Goal: Navigation & Orientation: Find specific page/section

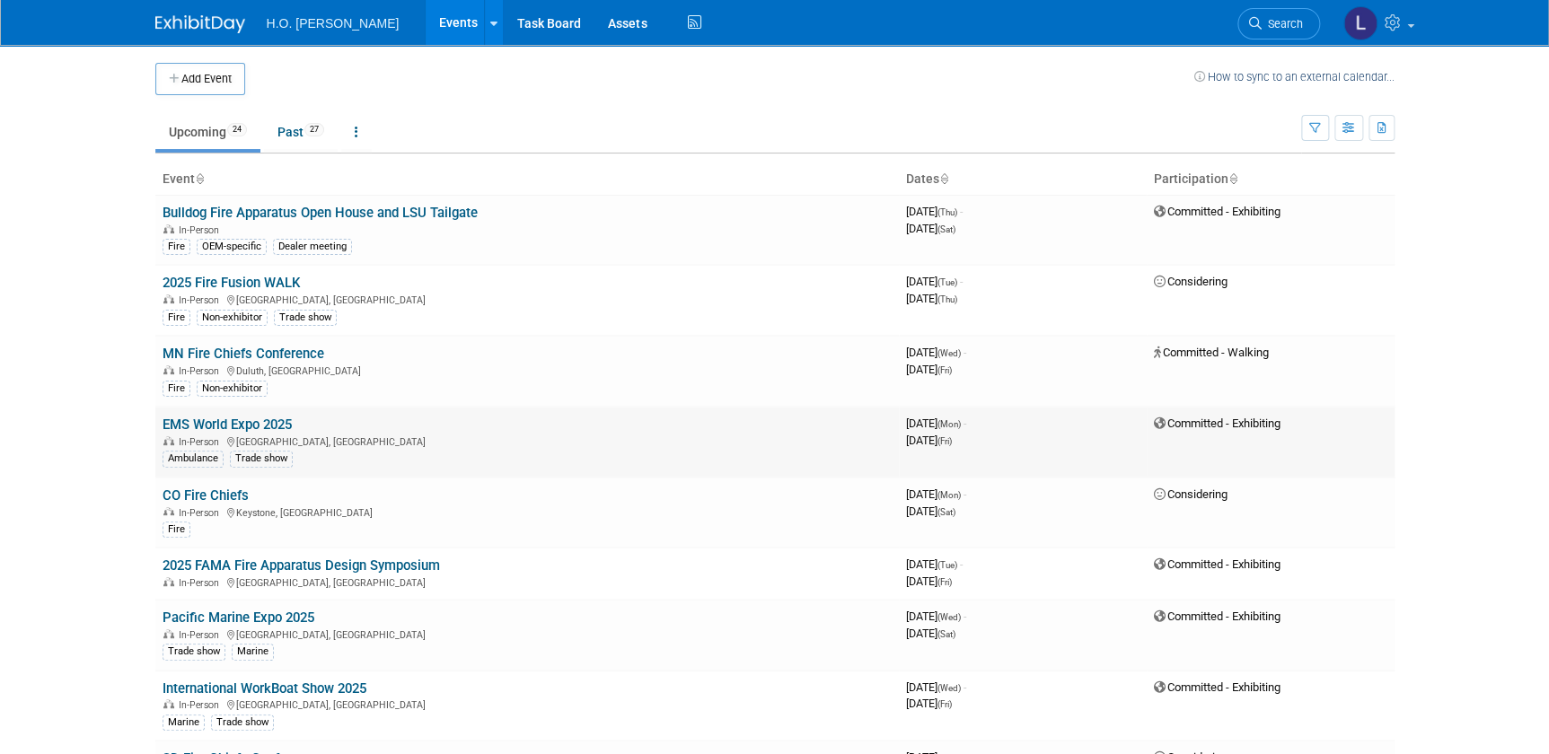
click at [261, 424] on link "EMS World Expo 2025" at bounding box center [227, 425] width 129 height 16
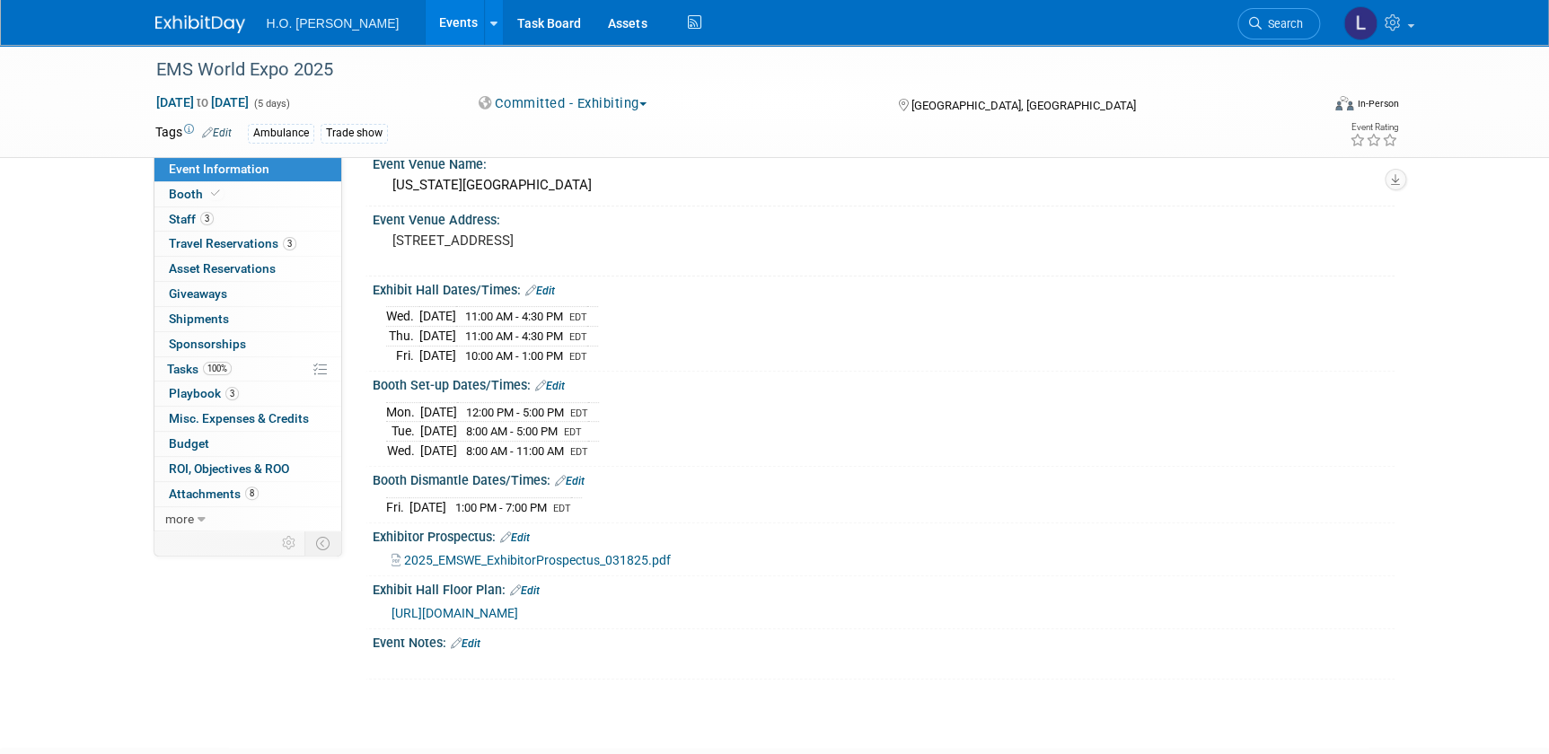
scroll to position [81, 0]
click at [202, 390] on span "Playbook 3" at bounding box center [204, 393] width 70 height 14
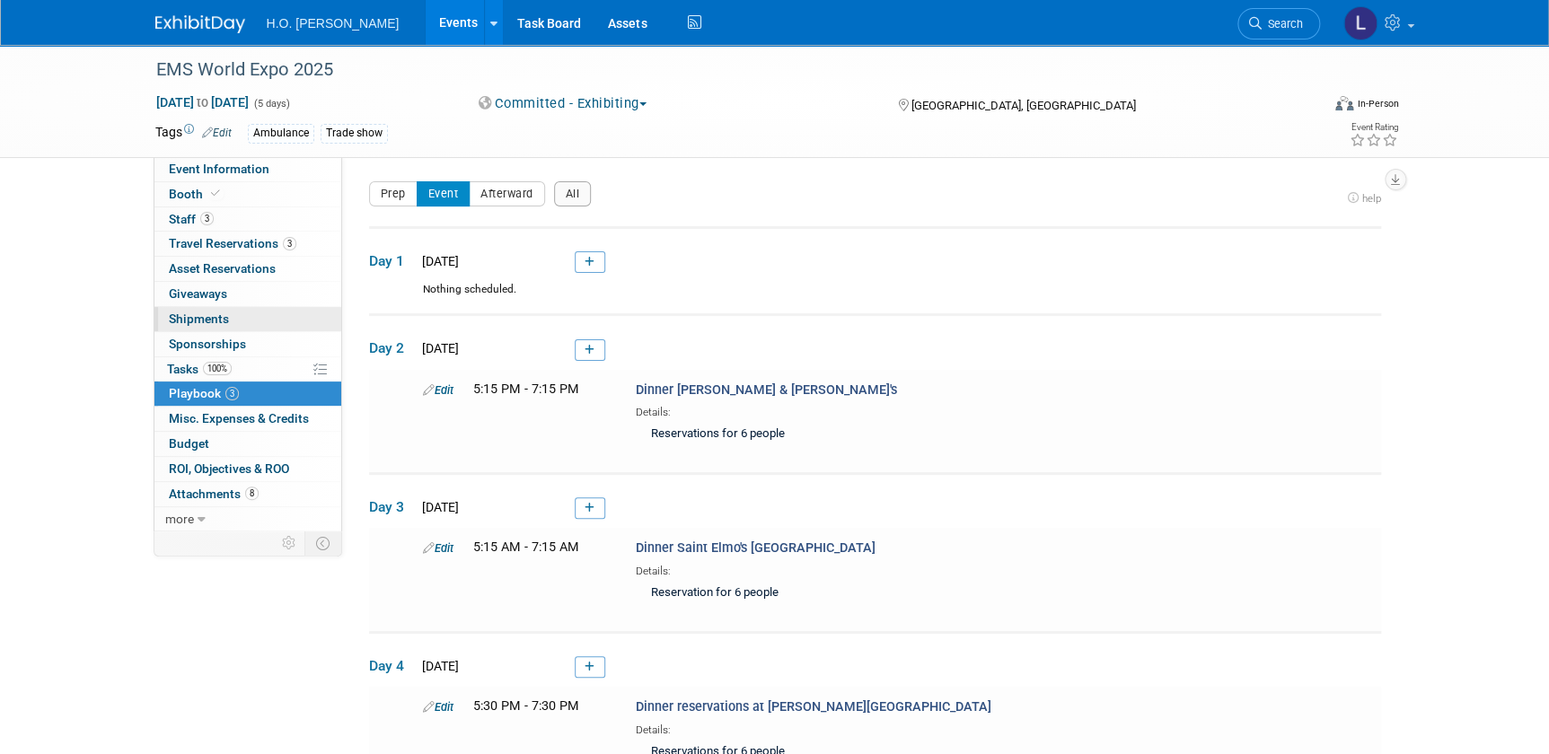
click at [211, 321] on span "Shipments 0" at bounding box center [199, 319] width 60 height 14
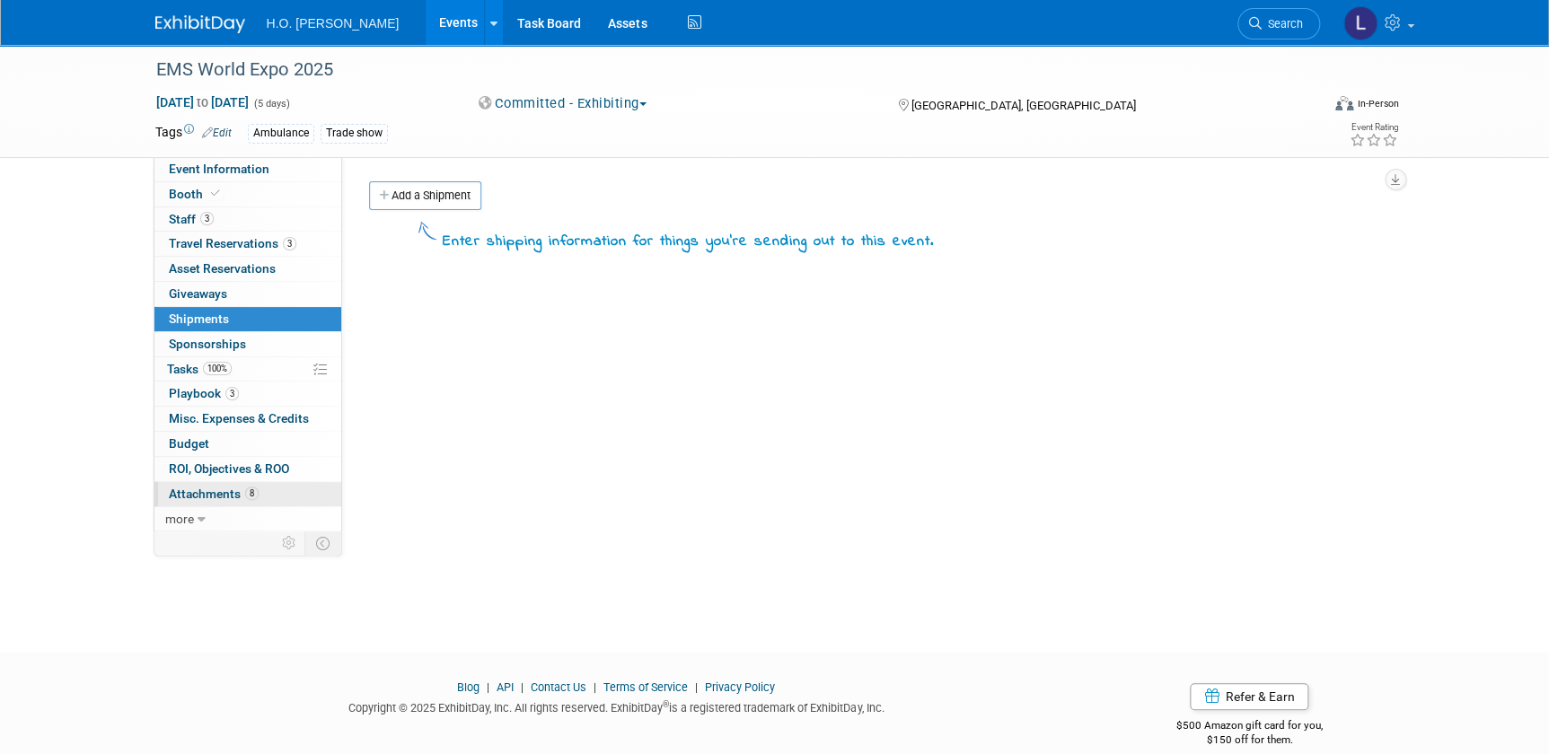
click at [209, 489] on span "Attachments 8" at bounding box center [214, 494] width 90 height 14
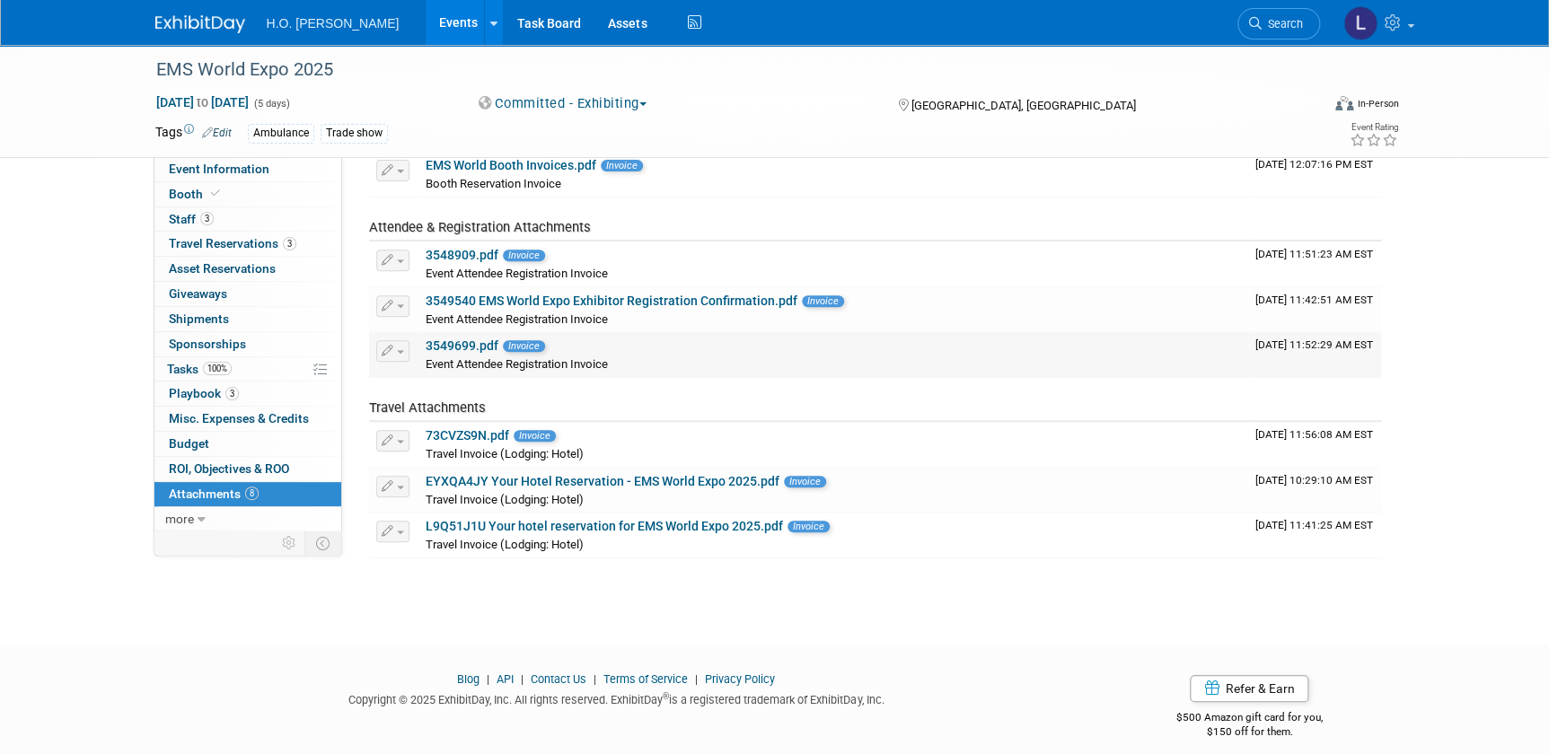
scroll to position [217, 0]
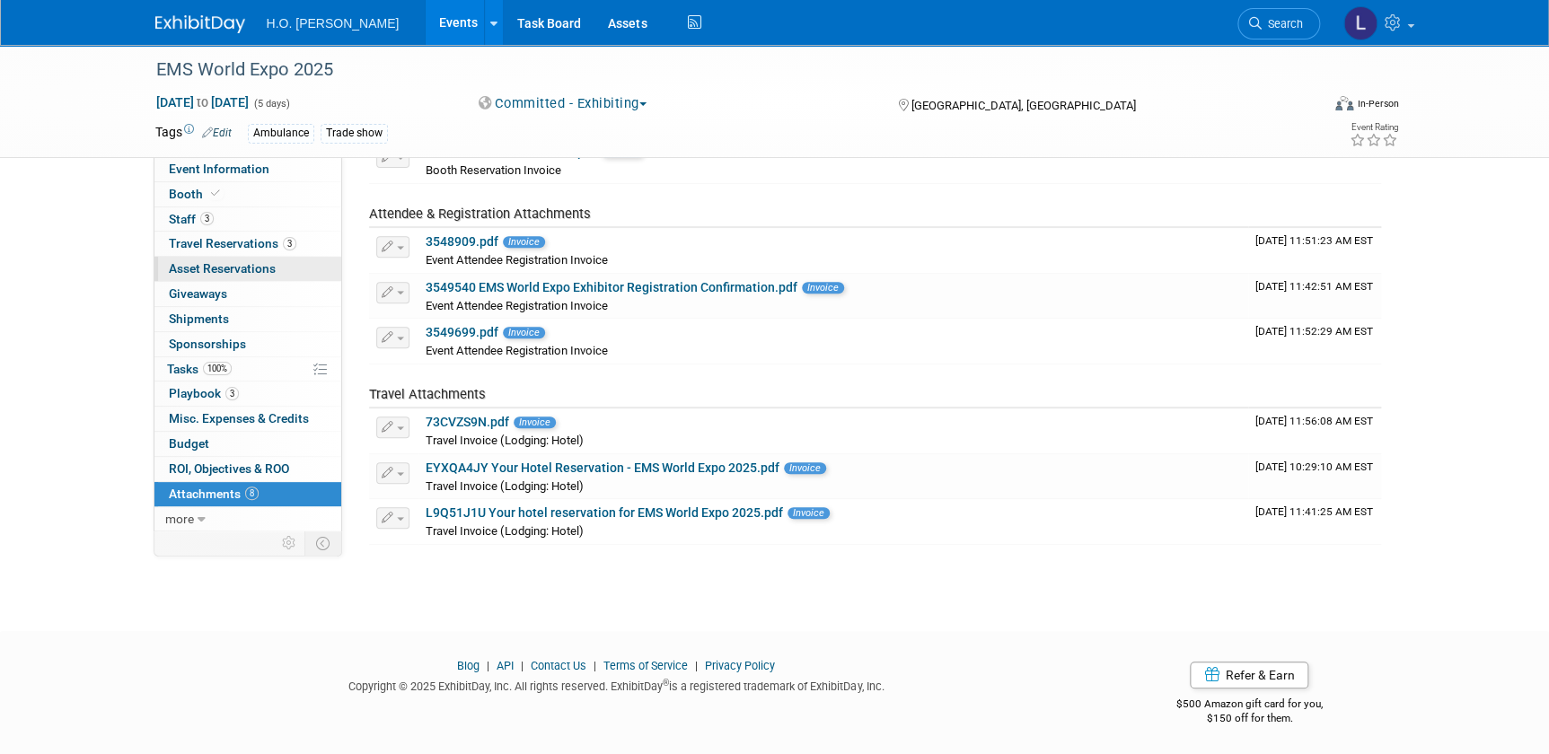
click at [232, 269] on span "Asset Reservations 0" at bounding box center [222, 268] width 107 height 14
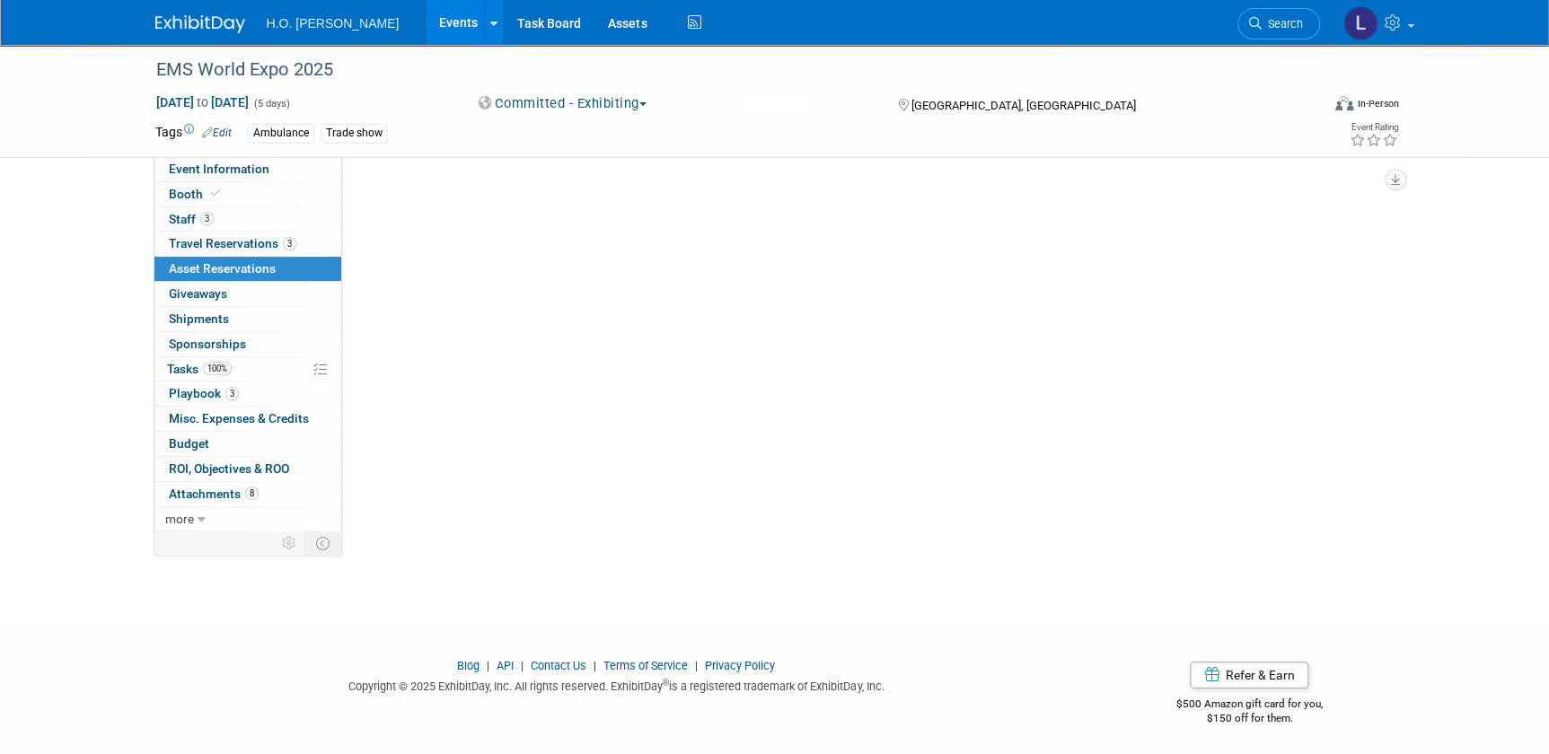
scroll to position [0, 0]
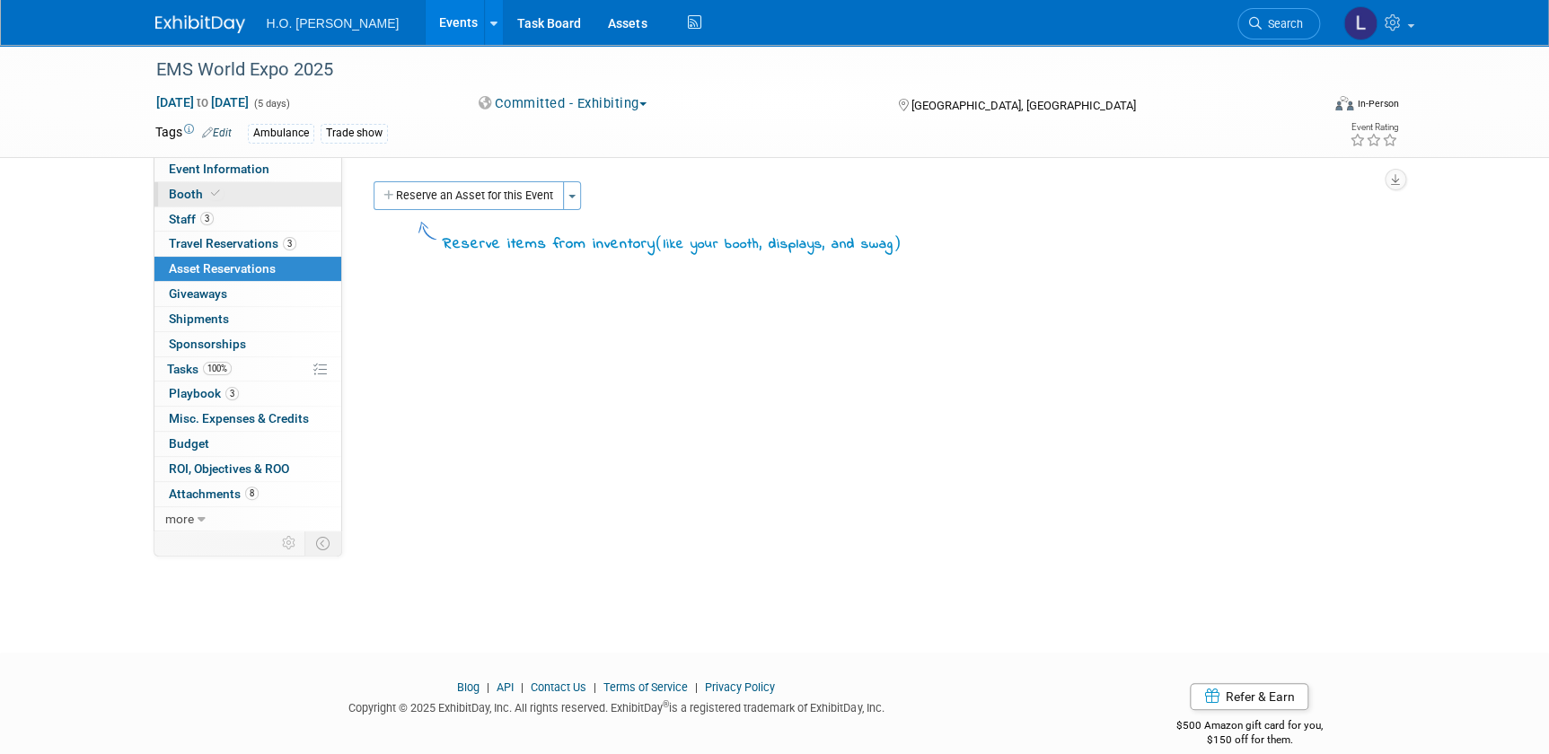
click at [190, 190] on span "Booth" at bounding box center [196, 194] width 55 height 14
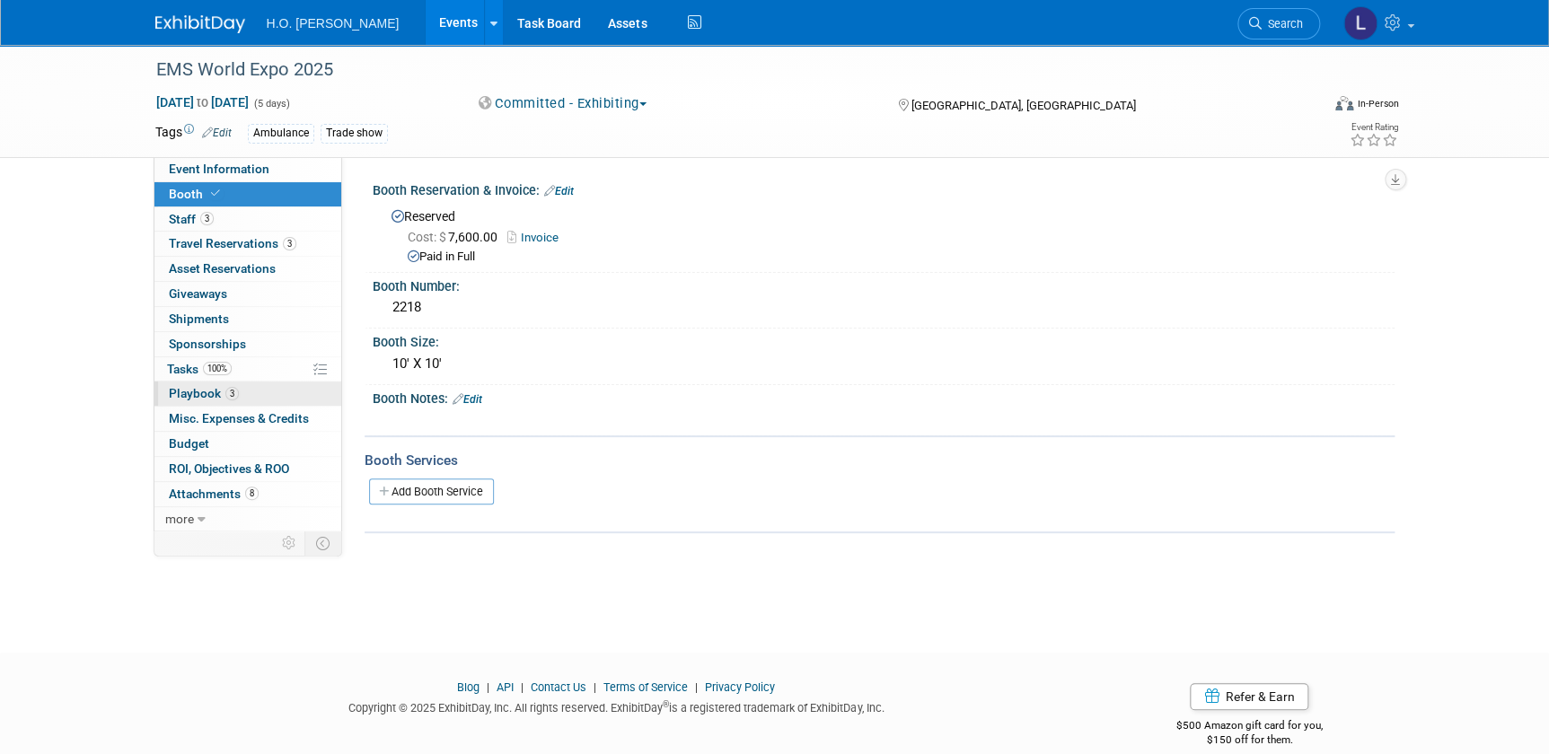
click at [193, 390] on span "Playbook 3" at bounding box center [204, 393] width 70 height 14
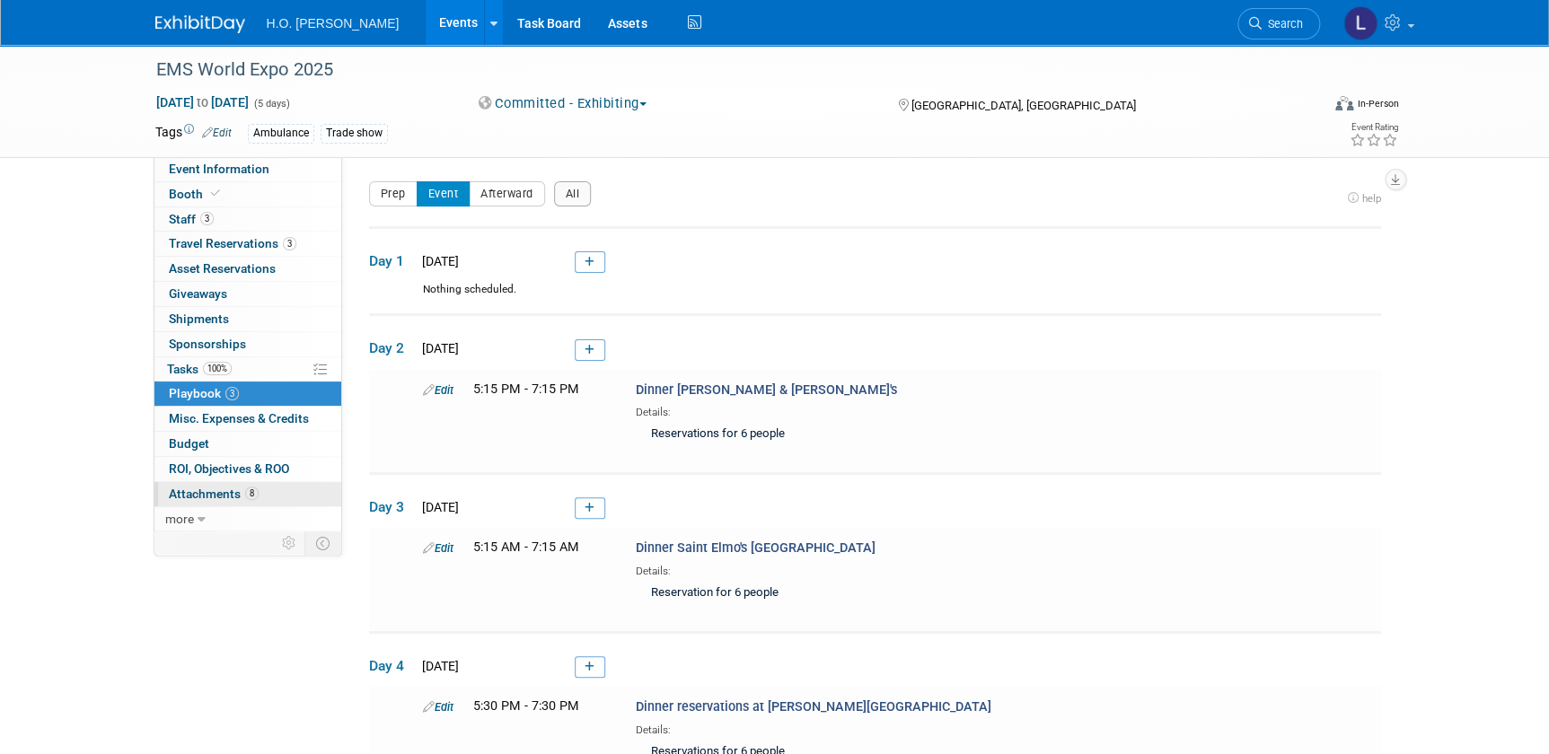
click at [229, 496] on span "Attachments 8" at bounding box center [214, 494] width 90 height 14
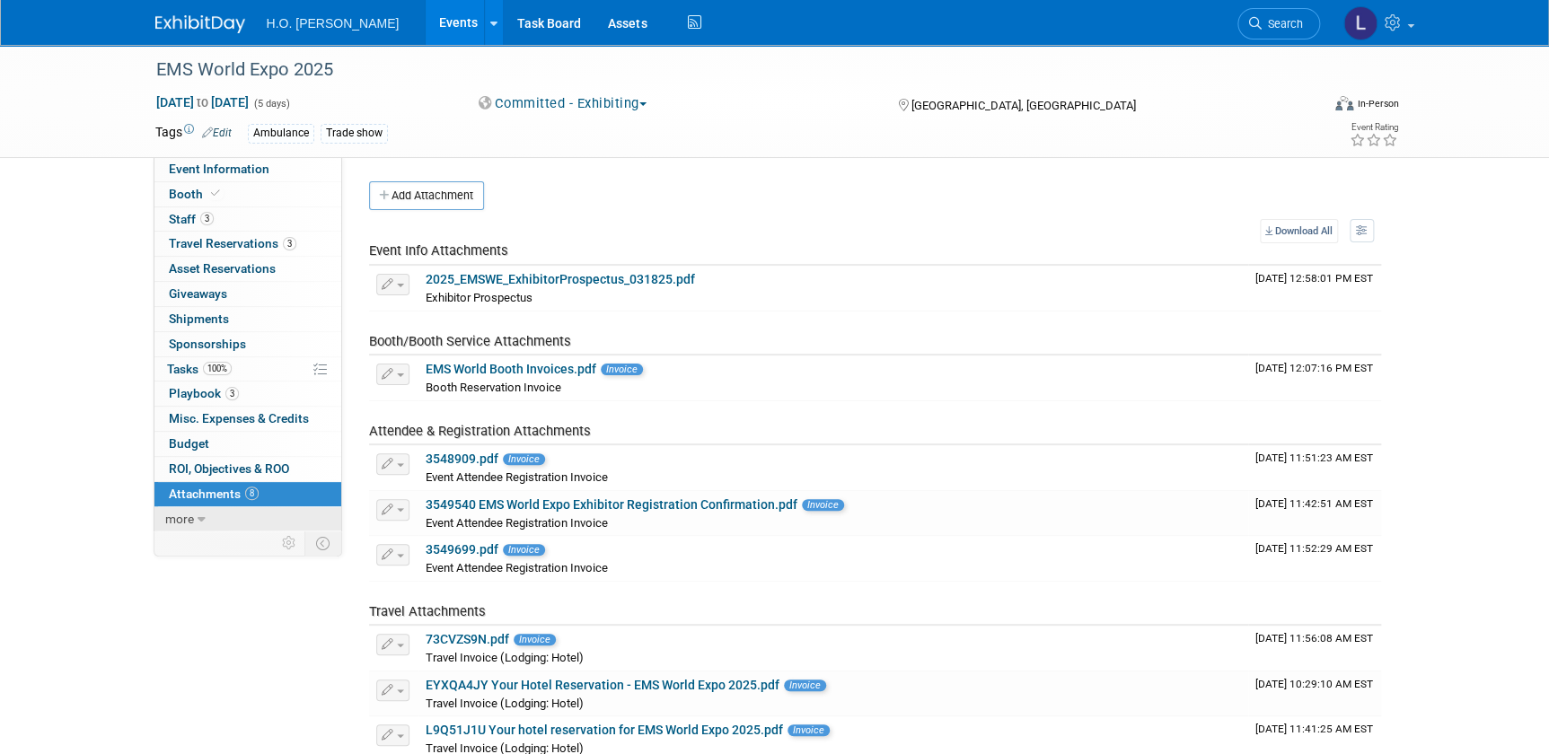
click at [199, 514] on icon at bounding box center [202, 520] width 8 height 13
